Goal: Communication & Community: Answer question/provide support

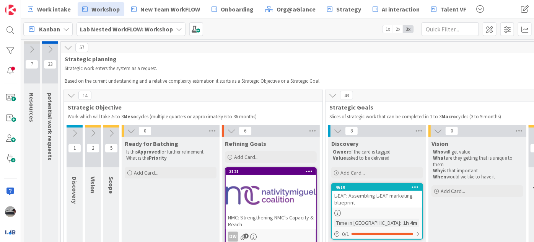
scroll to position [821, 0]
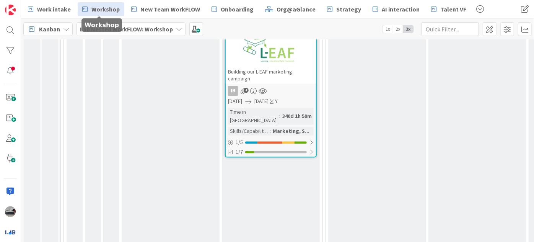
click at [97, 5] on span "Workshop" at bounding box center [105, 9] width 28 height 9
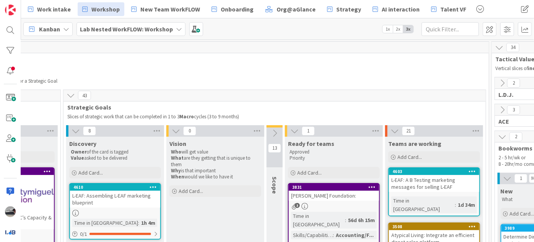
scroll to position [0, 266]
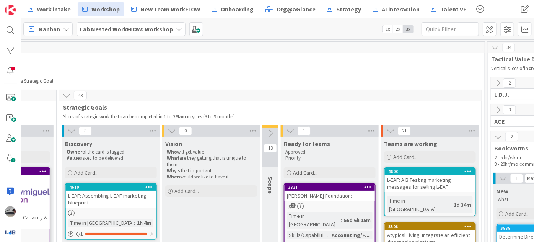
click at [272, 133] on icon at bounding box center [270, 133] width 8 height 8
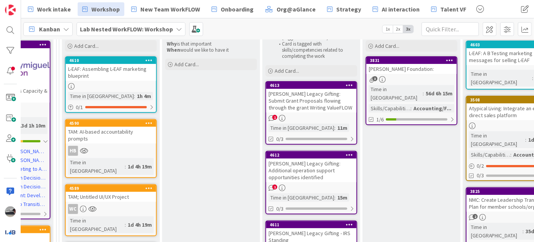
scroll to position [139, 266]
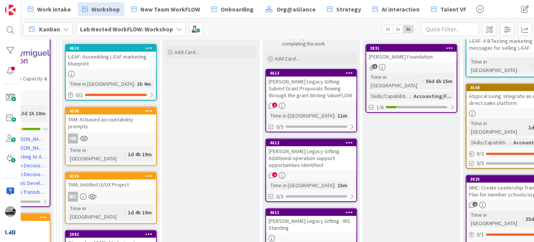
click at [338, 89] on div "[PERSON_NAME] Legacy Gifting: Submit Grant Proposals flowing through the grant …" at bounding box center [311, 88] width 90 height 24
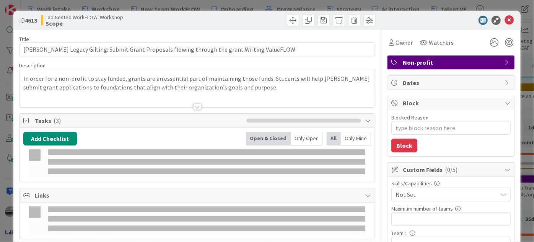
type textarea "x"
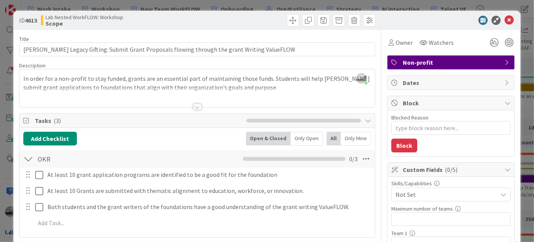
click at [193, 106] on div at bounding box center [197, 107] width 8 height 6
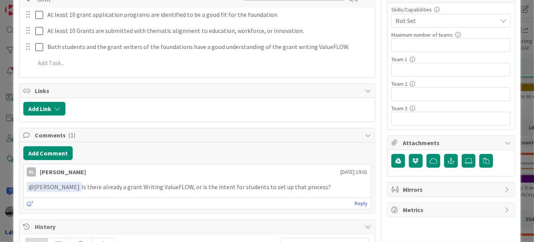
scroll to position [208, 0]
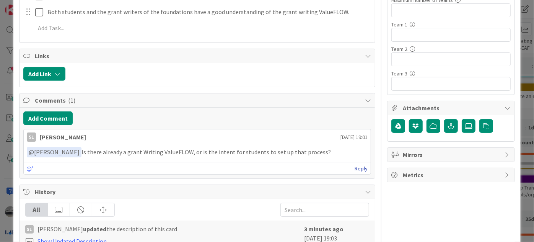
click at [359, 165] on link "Reply" at bounding box center [360, 169] width 13 height 10
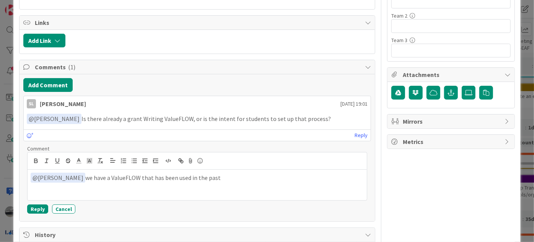
scroll to position [243, 0]
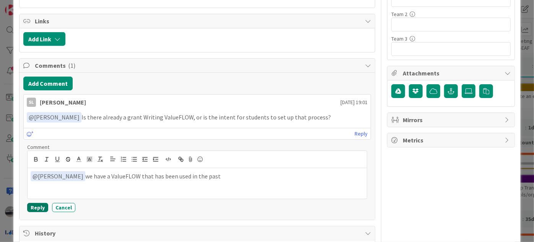
click at [30, 206] on button "Reply" at bounding box center [37, 207] width 21 height 9
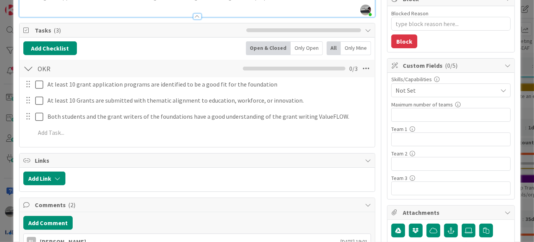
scroll to position [0, 0]
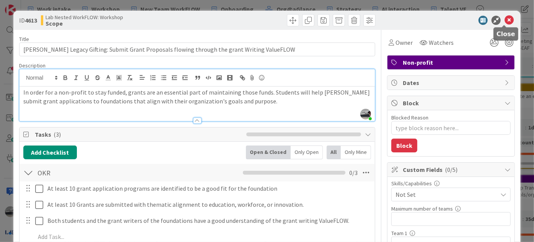
click at [504, 19] on icon at bounding box center [508, 20] width 9 height 9
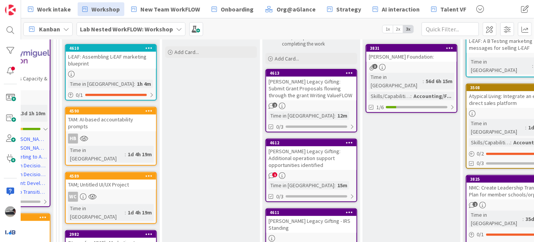
click at [309, 156] on div "[PERSON_NAME] Legacy Gifting: Additional operation support opportunities identi…" at bounding box center [311, 158] width 90 height 24
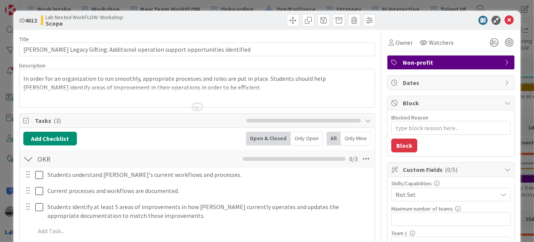
type textarea "x"
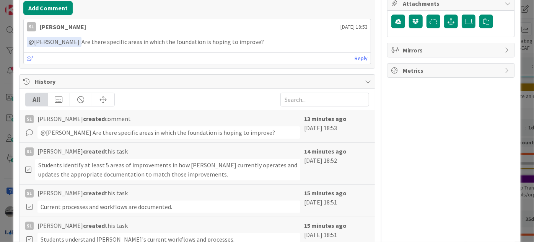
scroll to position [243, 0]
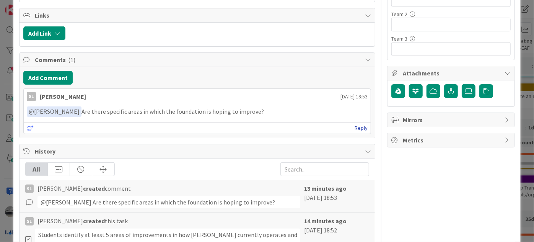
click at [357, 128] on link "Reply" at bounding box center [360, 128] width 13 height 10
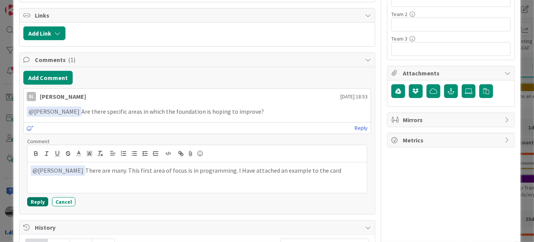
click at [32, 198] on button "Reply" at bounding box center [37, 201] width 21 height 9
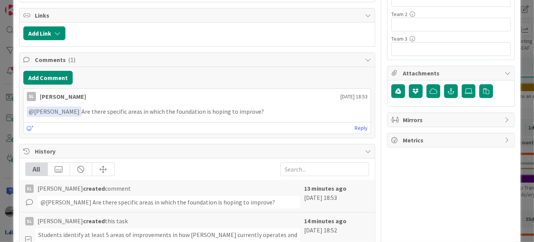
type textarea "x"
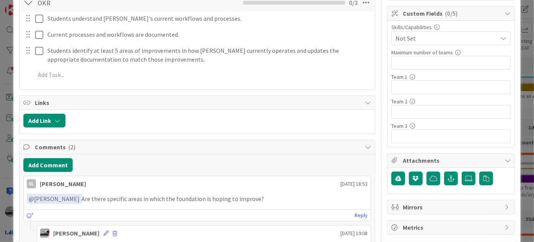
scroll to position [174, 0]
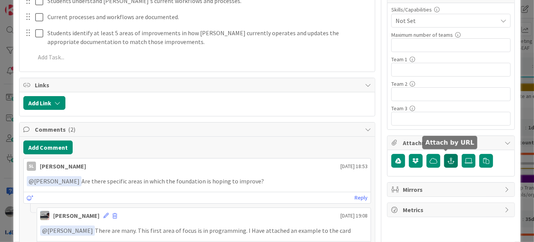
click at [448, 158] on icon "button" at bounding box center [450, 161] width 7 height 6
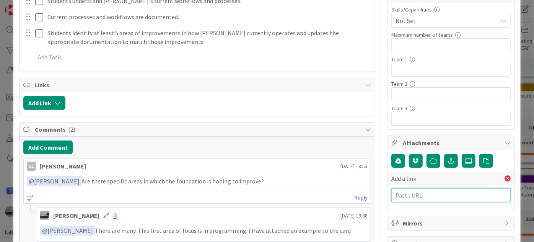
click at [400, 193] on input "text" at bounding box center [450, 195] width 119 height 14
paste input "[URL][DOMAIN_NAME]"
type input "[URL][DOMAIN_NAME]"
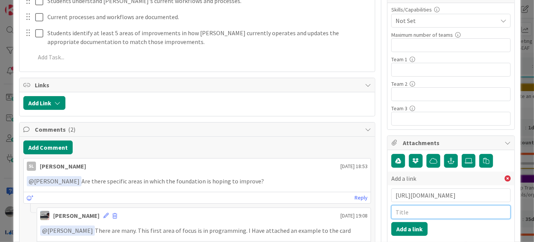
scroll to position [0, 0]
click at [401, 209] on input "text" at bounding box center [450, 212] width 119 height 14
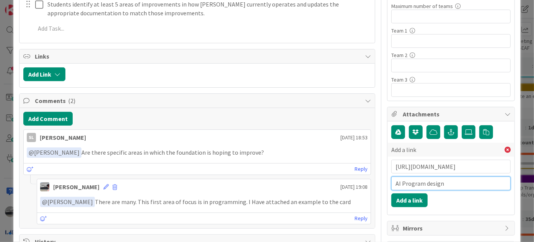
scroll to position [278, 0]
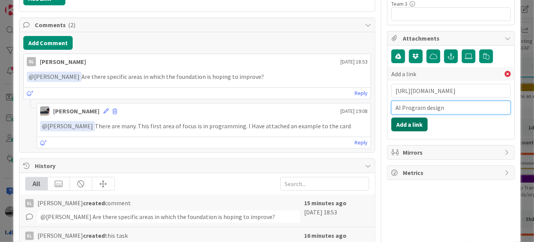
type input "AI Program design"
click at [393, 124] on button "Add a link" at bounding box center [409, 124] width 36 height 14
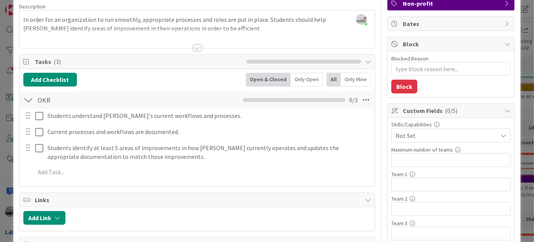
scroll to position [0, 0]
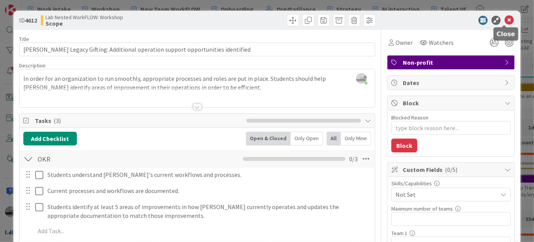
click at [504, 21] on icon at bounding box center [508, 20] width 9 height 9
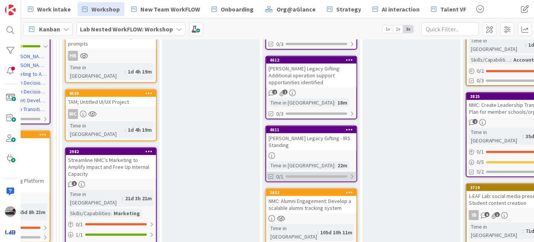
scroll to position [243, 266]
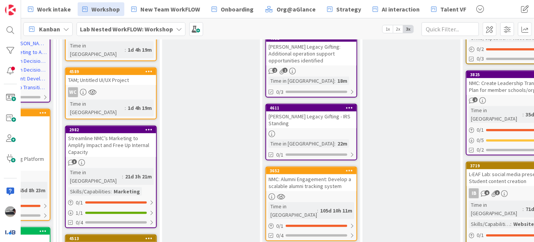
click at [315, 117] on div "[PERSON_NAME] Legacy Gifting - IRS Standing" at bounding box center [311, 119] width 90 height 17
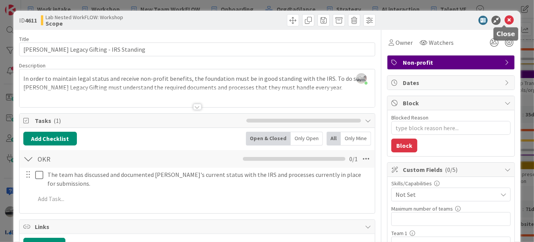
click at [504, 20] on icon at bounding box center [508, 20] width 9 height 9
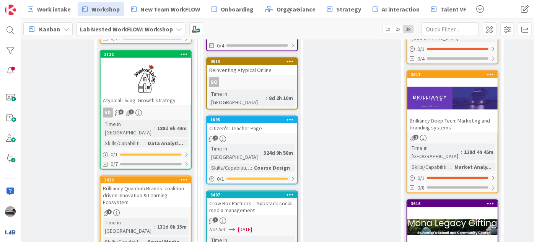
scroll to position [382, 125]
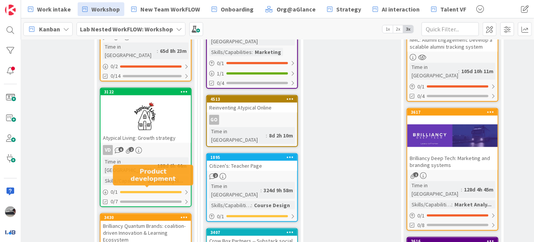
click at [140, 221] on div "Brilliancy Quantum Brands: coalition-driven Innovation & Learning Ecosystem" at bounding box center [146, 233] width 90 height 24
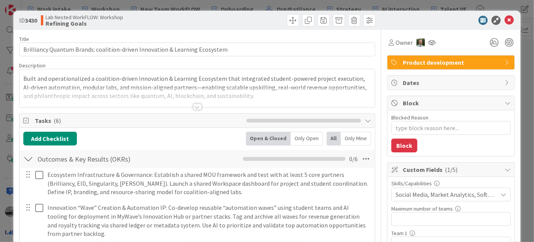
type textarea "x"
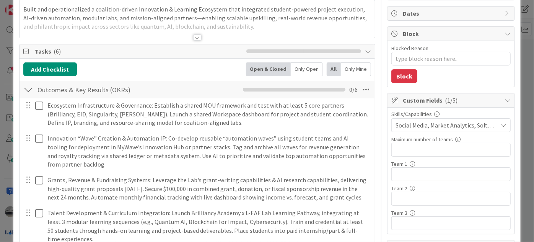
scroll to position [69, 0]
click at [414, 172] on input "text" at bounding box center [450, 174] width 119 height 14
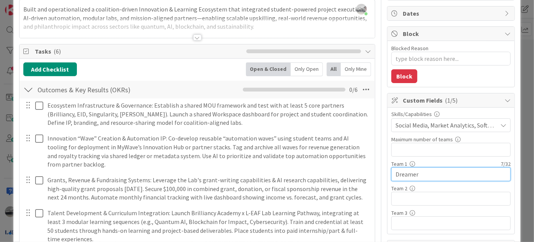
type input "Dreamers"
type textarea "x"
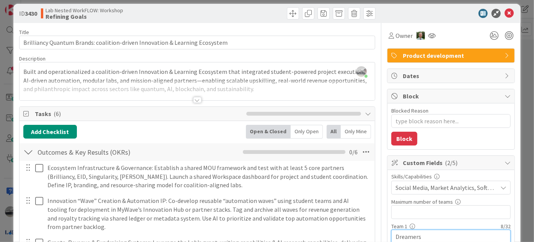
scroll to position [0, 0]
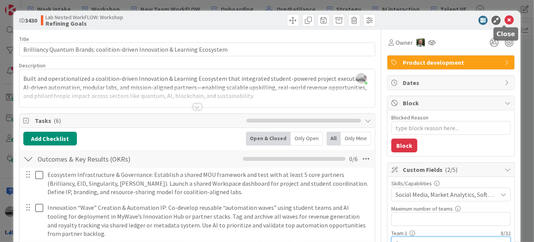
type input "Dreamers"
click at [504, 17] on icon at bounding box center [508, 20] width 9 height 9
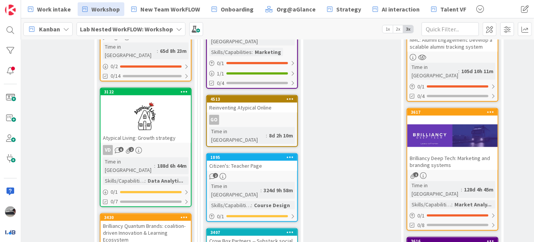
scroll to position [425, 125]
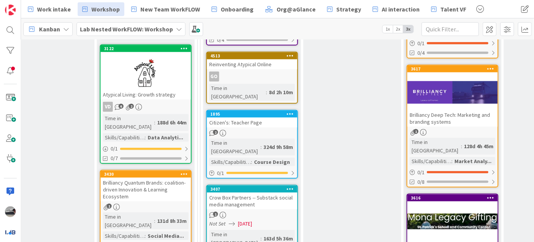
click at [136, 59] on div at bounding box center [146, 72] width 90 height 34
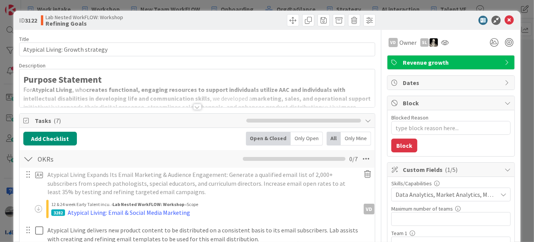
type textarea "x"
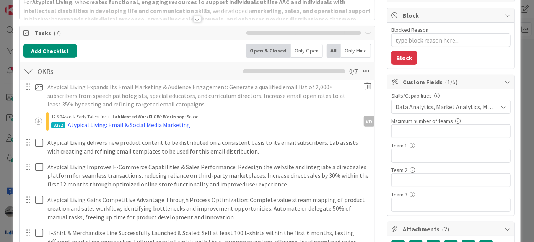
scroll to position [104, 0]
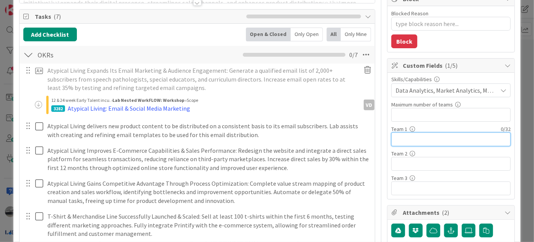
click at [399, 135] on input "text" at bounding box center [450, 139] width 119 height 14
type input "Drea"
type textarea "x"
type input "Dream"
type textarea "x"
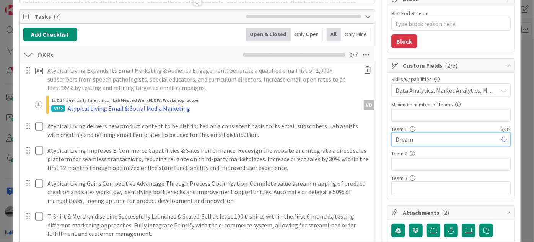
type input "Dreame"
type textarea "x"
type input "Dreamers"
type textarea "x"
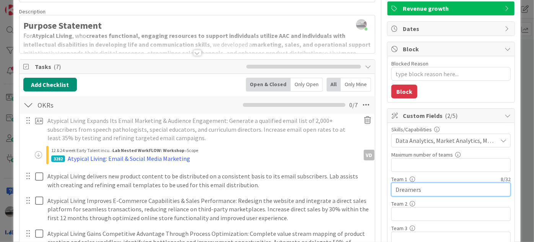
scroll to position [0, 0]
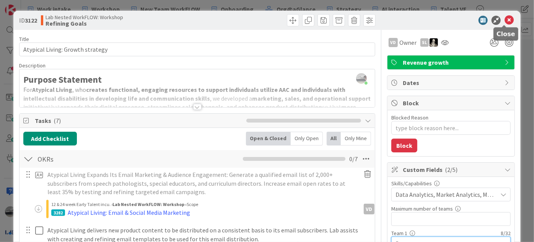
type input "Dreamers"
click at [505, 16] on icon at bounding box center [508, 20] width 9 height 9
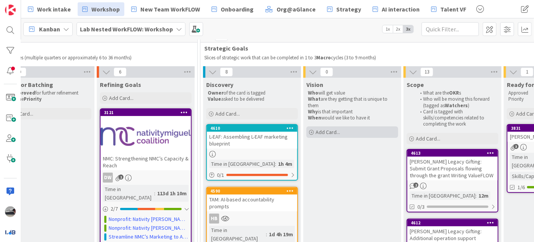
scroll to position [139, 125]
